Goal: Task Accomplishment & Management: Complete application form

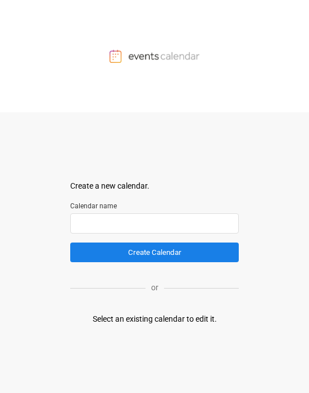
click at [95, 223] on input "text" at bounding box center [154, 223] width 168 height 20
click at [146, 322] on div "Select an existing calendar to edit it." at bounding box center [155, 319] width 124 height 12
click at [125, 109] on div at bounding box center [154, 56] width 309 height 112
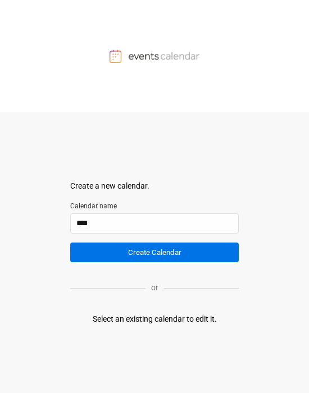
click at [149, 255] on button "Create Calendar" at bounding box center [154, 252] width 168 height 20
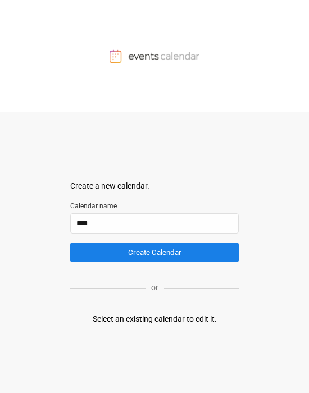
click at [148, 313] on div "Select an existing calendar to edit it." at bounding box center [155, 319] width 124 height 12
click at [154, 57] on img at bounding box center [154, 55] width 90 height 13
click at [196, 291] on div "or" at bounding box center [154, 287] width 168 height 27
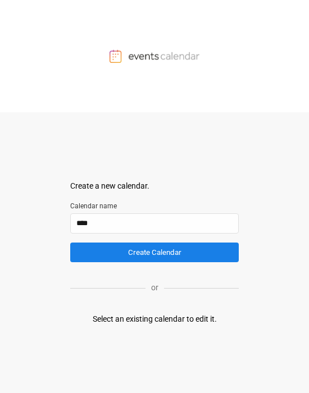
click at [199, 313] on div "Select an existing calendar to edit it." at bounding box center [155, 319] width 124 height 12
click at [198, 317] on div "Select an existing calendar to edit it." at bounding box center [155, 319] width 124 height 12
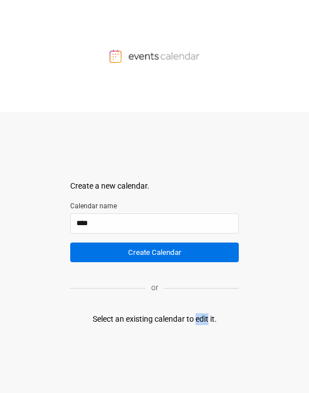
click at [158, 253] on button "Create Calendar" at bounding box center [154, 252] width 168 height 20
click at [168, 249] on button "Create Calendar" at bounding box center [154, 252] width 168 height 20
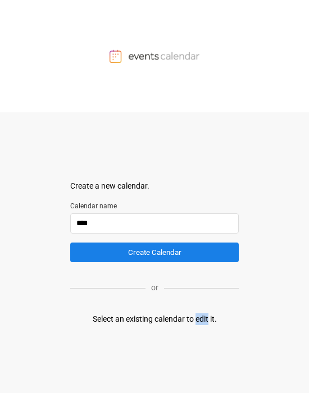
click at [140, 219] on input "****" at bounding box center [154, 223] width 168 height 20
click at [143, 223] on input "****" at bounding box center [154, 223] width 168 height 20
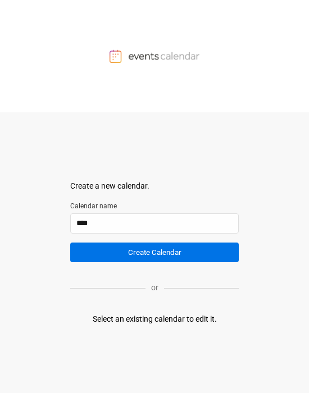
click at [145, 249] on button "Create Calendar" at bounding box center [154, 252] width 168 height 20
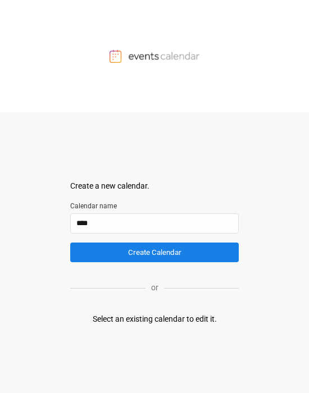
click at [198, 120] on div "Create a new calendar. Select a container to insert the calendar into. Calendar…" at bounding box center [154, 252] width 168 height 281
click at [131, 179] on div "Create a new calendar. Select a container to insert the calendar into. Calendar…" at bounding box center [154, 252] width 168 height 281
click at [131, 178] on div "Create a new calendar. Select a container to insert the calendar into. Calendar…" at bounding box center [154, 252] width 168 height 281
click at [122, 223] on input "****" at bounding box center [154, 223] width 168 height 20
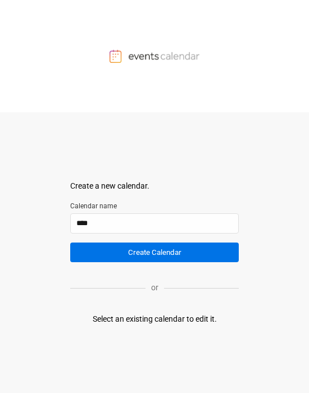
click at [164, 249] on button "Create Calendar" at bounding box center [154, 252] width 168 height 20
click at [155, 252] on button "Create Calendar" at bounding box center [154, 252] width 168 height 20
click at [153, 255] on button "Create Calendar" at bounding box center [154, 252] width 168 height 20
click at [218, 255] on button "Create Calendar" at bounding box center [154, 252] width 168 height 20
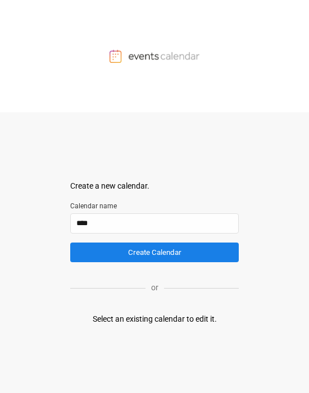
click at [176, 296] on div "or" at bounding box center [154, 287] width 168 height 27
click at [94, 219] on input "****" at bounding box center [154, 223] width 168 height 20
type input "*"
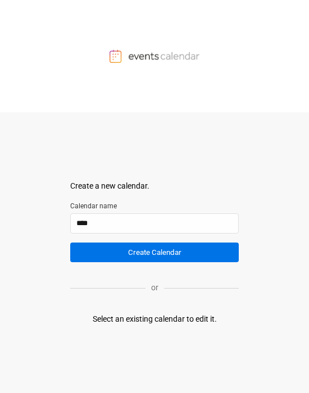
type input "****"
click at [123, 246] on button "Create Calendar" at bounding box center [154, 252] width 168 height 20
click at [124, 251] on button "Create Calendar" at bounding box center [154, 252] width 168 height 20
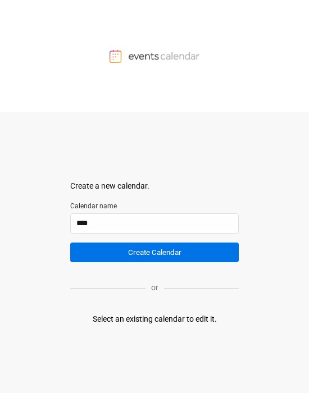
click at [124, 251] on button "Create Calendar" at bounding box center [154, 252] width 168 height 20
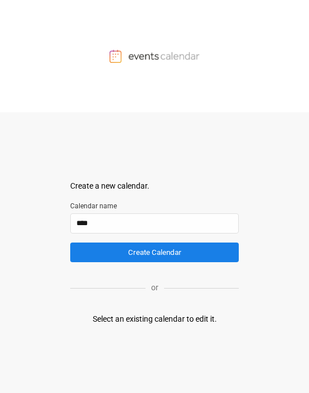
click at [156, 287] on p "or" at bounding box center [154, 288] width 19 height 12
click at [151, 323] on div "Select an existing calendar to edit it." at bounding box center [155, 319] width 124 height 12
click at [120, 224] on input "text" at bounding box center [154, 223] width 168 height 20
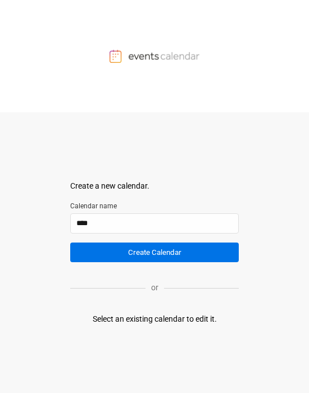
type input "****"
click at [161, 227] on button "Create Calendar" at bounding box center [154, 252] width 168 height 20
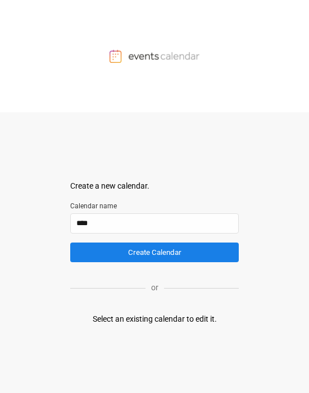
click at [160, 227] on div "Create a new calendar. Select a container to insert the calendar into. Calendar…" at bounding box center [154, 252] width 168 height 281
click at [154, 227] on p "or" at bounding box center [154, 288] width 19 height 12
click at [161, 227] on div "Select an existing calendar to edit it." at bounding box center [155, 319] width 124 height 12
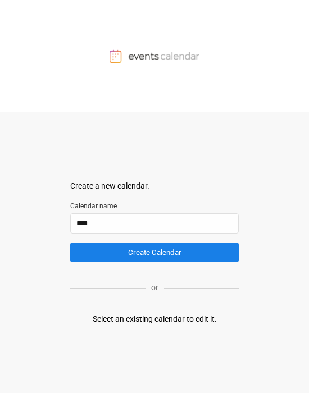
click at [161, 227] on div "Create a new calendar. Select a container to insert the calendar into. Calendar…" at bounding box center [154, 252] width 168 height 281
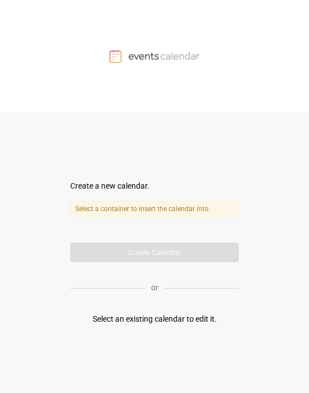
click at [136, 214] on label "Select a container to insert the calendar into." at bounding box center [154, 209] width 168 height 16
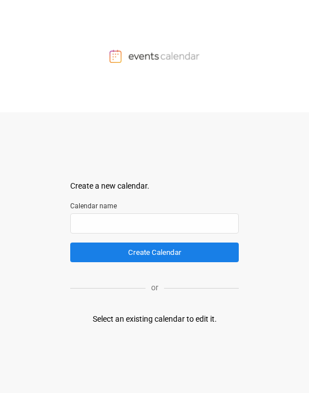
click at [109, 151] on div "Create a new calendar. Select a container to insert the calendar into. Calendar…" at bounding box center [154, 252] width 168 height 281
click at [113, 224] on input "text" at bounding box center [154, 223] width 168 height 20
type input "****"
click at [154, 224] on button "Create Calendar" at bounding box center [154, 252] width 168 height 20
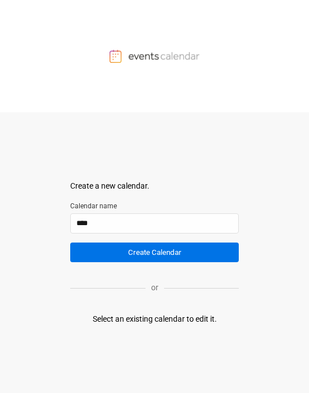
click at [156, 224] on button "Create Calendar" at bounding box center [154, 252] width 168 height 20
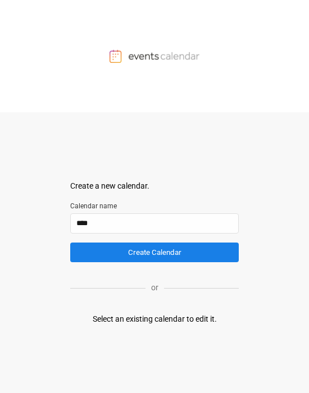
click at [131, 55] on img at bounding box center [154, 55] width 90 height 13
click at [127, 106] on div at bounding box center [154, 56] width 309 height 112
